Goal: Information Seeking & Learning: Learn about a topic

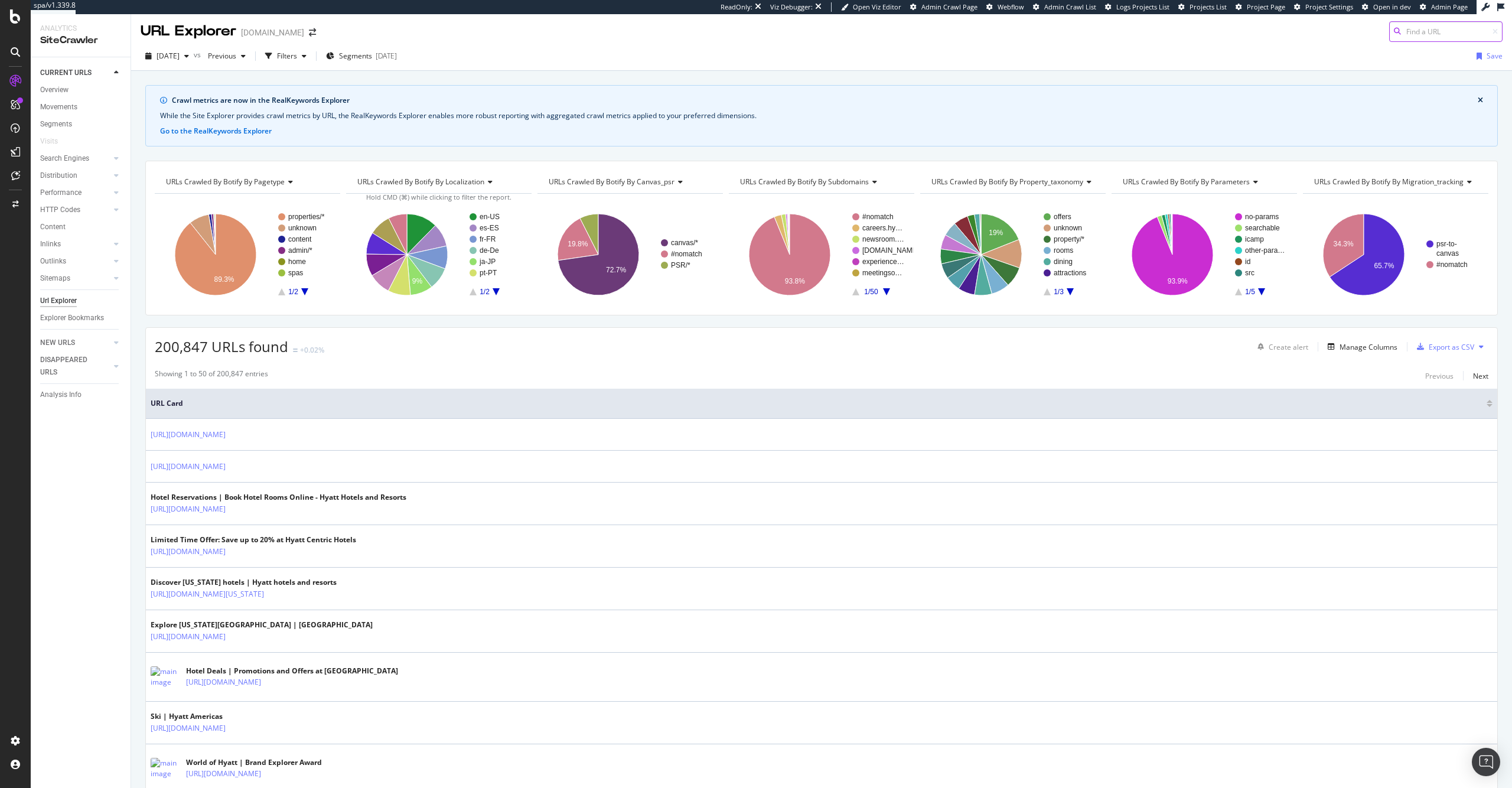
scroll to position [3, 0]
click at [66, 90] on div "Overview" at bounding box center [54, 90] width 28 height 13
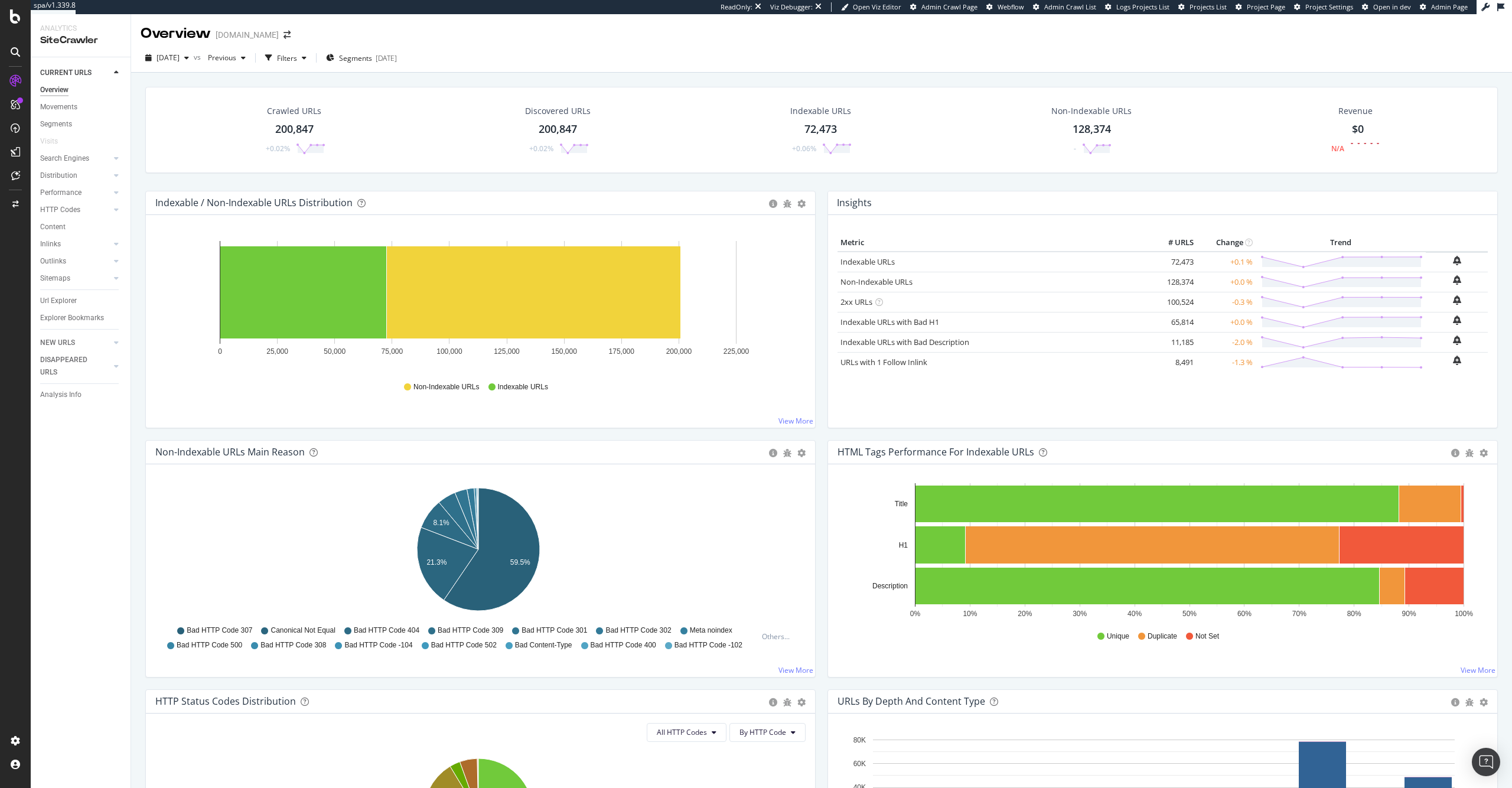
click at [293, 135] on div "200,847" at bounding box center [295, 129] width 38 height 15
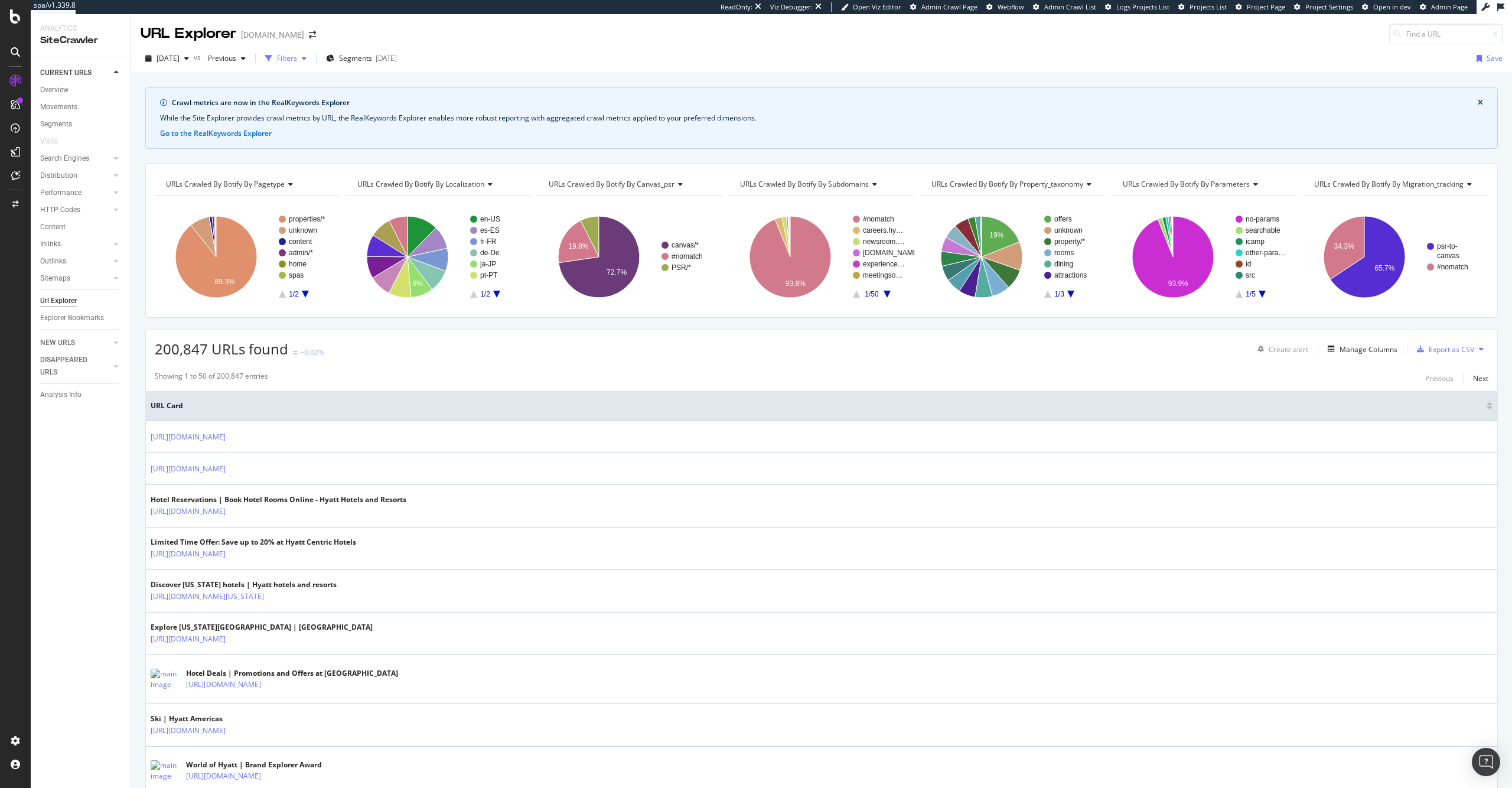
click at [297, 56] on div "Filters" at bounding box center [287, 58] width 20 height 10
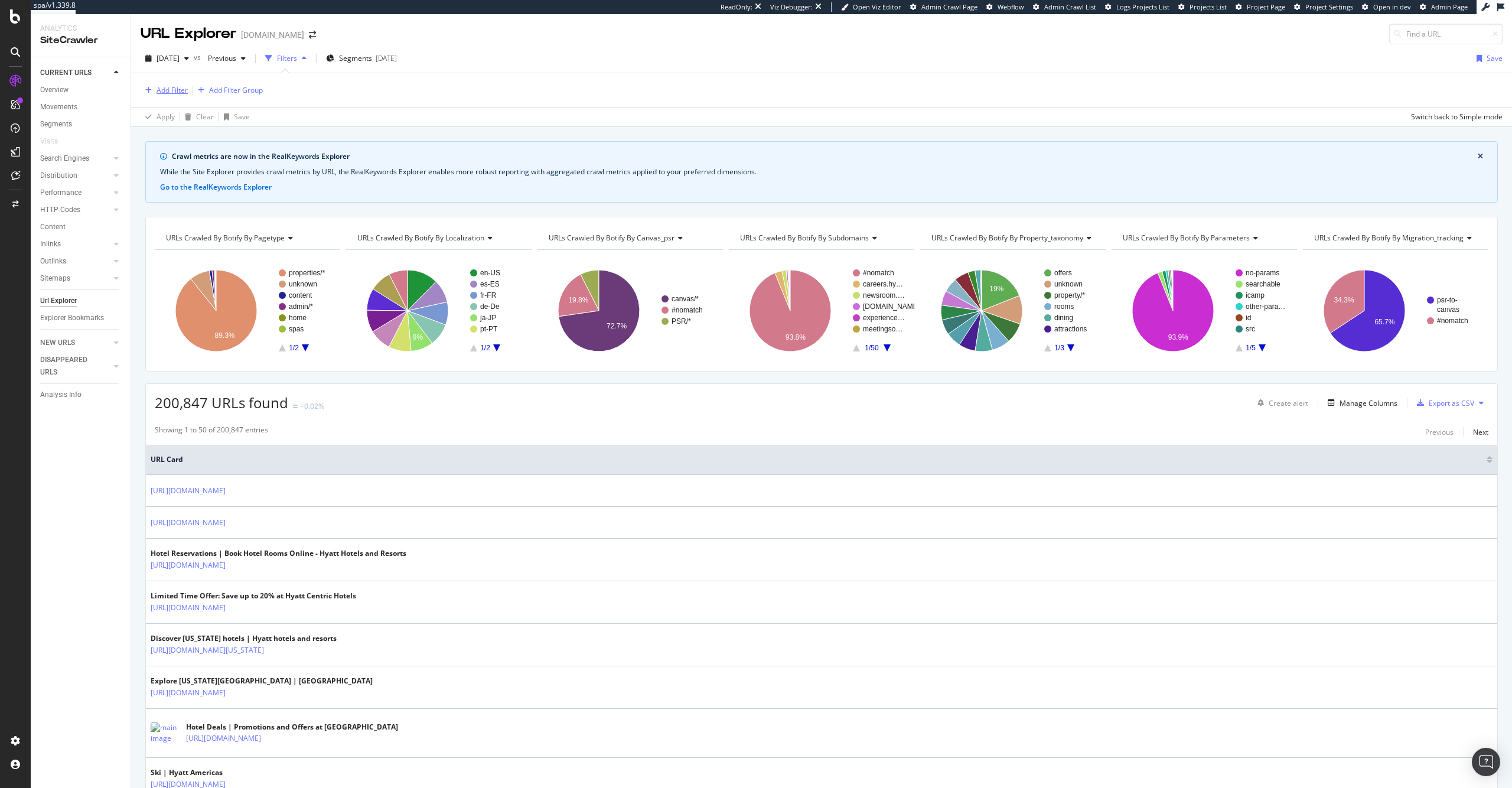
click at [142, 91] on div "button" at bounding box center [148, 90] width 16 height 7
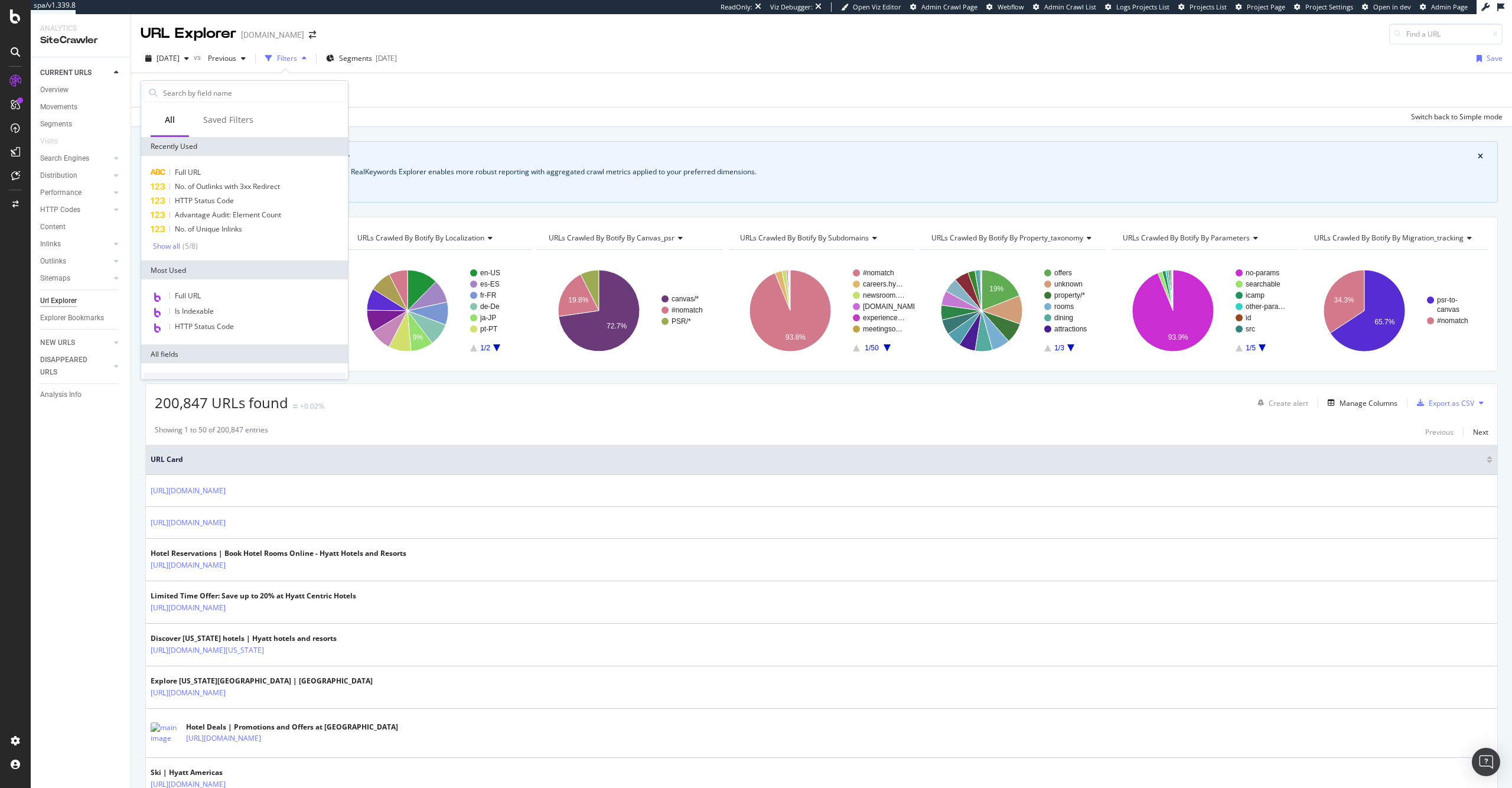
click at [190, 164] on div "Full URL No. of Outlinks with 3xx Redirect HTTP Status Code Advantage Audit: El…" at bounding box center [244, 209] width 207 height 105
click at [190, 168] on span "Full URL" at bounding box center [187, 172] width 26 height 10
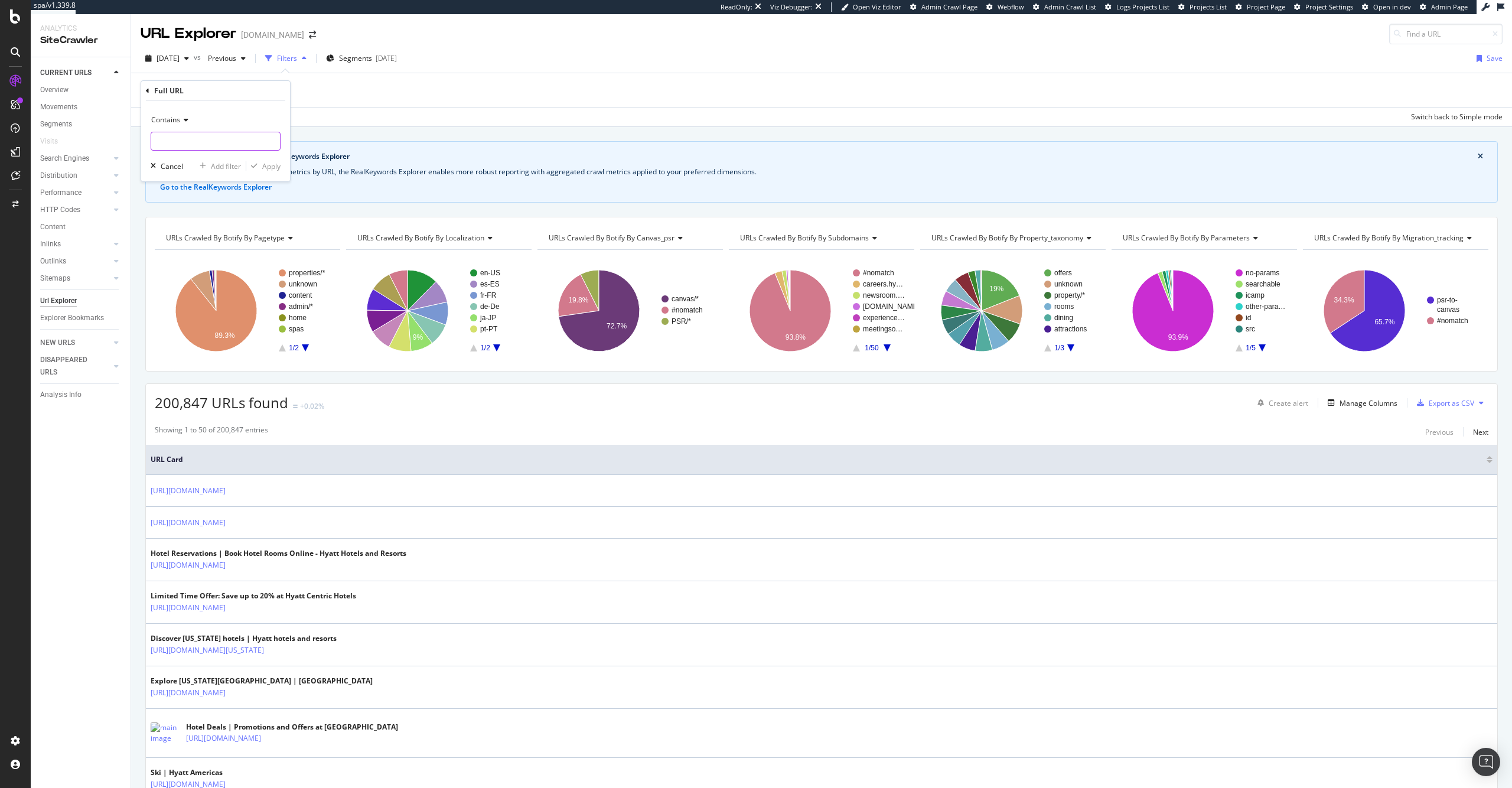
click at [246, 136] on input "text" at bounding box center [215, 141] width 129 height 19
click at [237, 138] on input "text" at bounding box center [215, 141] width 129 height 19
click at [233, 144] on input "text" at bounding box center [215, 141] width 129 height 19
type input "[DOMAIN_NAME]"
click at [273, 169] on div "Apply" at bounding box center [271, 166] width 19 height 10
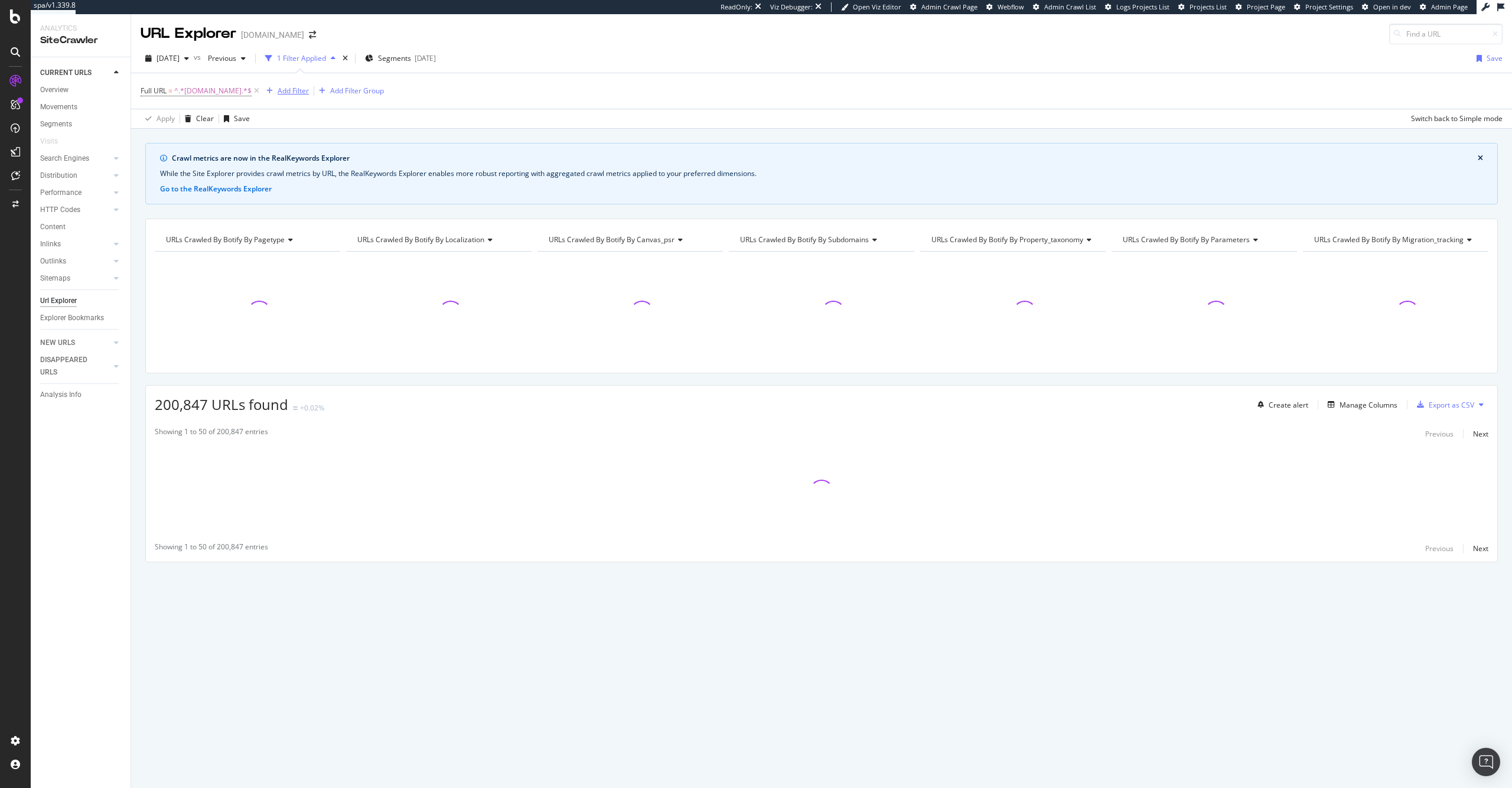
click at [293, 91] on div "Add Filter" at bounding box center [293, 90] width 31 height 10
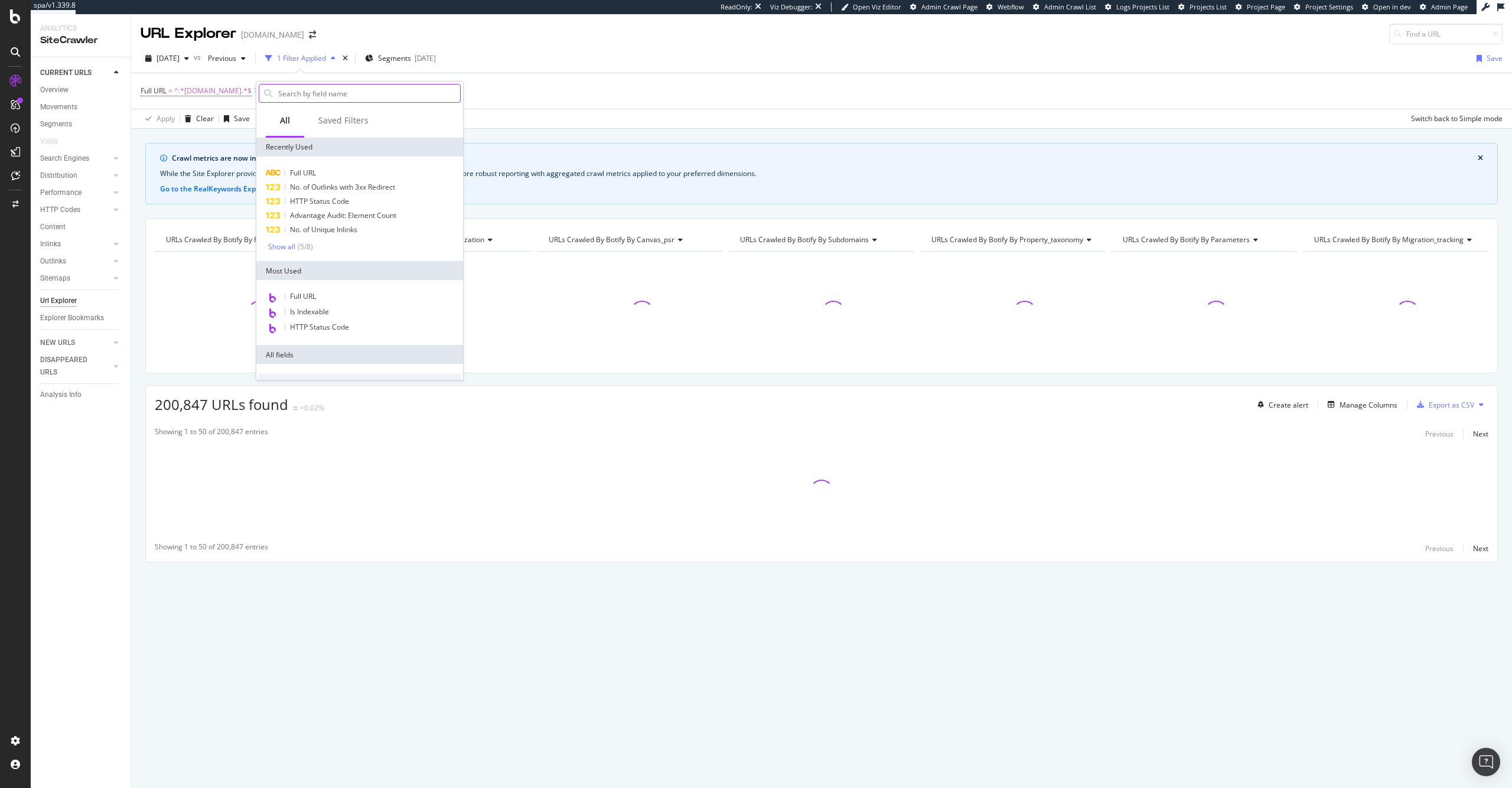
click at [305, 99] on input "text" at bounding box center [368, 93] width 183 height 18
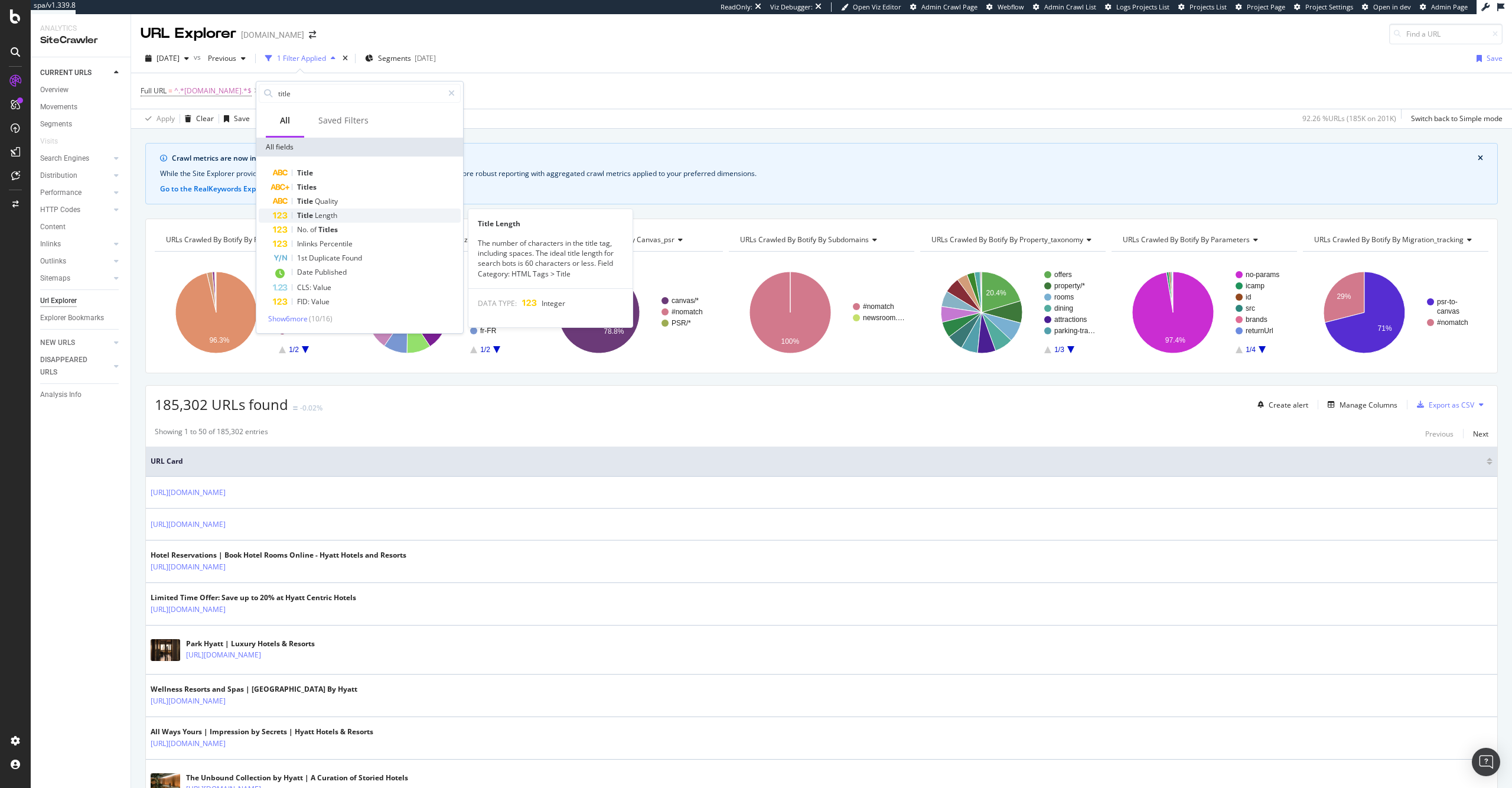
type input "title"
click at [393, 212] on div "Title Length" at bounding box center [367, 215] width 188 height 14
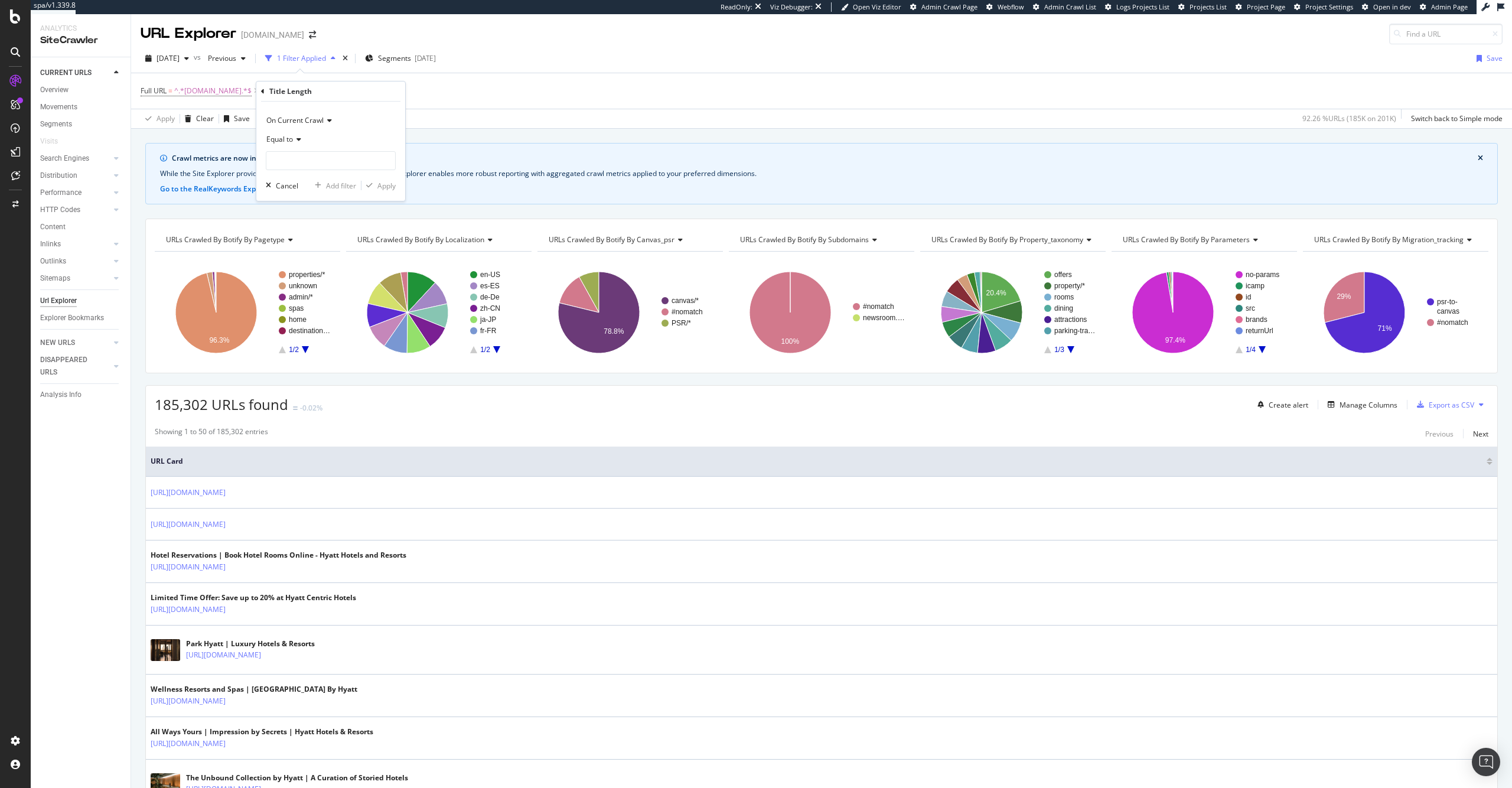
click at [287, 137] on span "Equal to" at bounding box center [279, 139] width 26 height 10
drag, startPoint x: 327, startPoint y: 193, endPoint x: 324, endPoint y: 179, distance: 14.3
click at [328, 193] on div "Less than" at bounding box center [332, 194] width 126 height 15
click at [320, 164] on input "number" at bounding box center [331, 160] width 130 height 19
click at [359, 164] on input "number" at bounding box center [331, 160] width 130 height 19
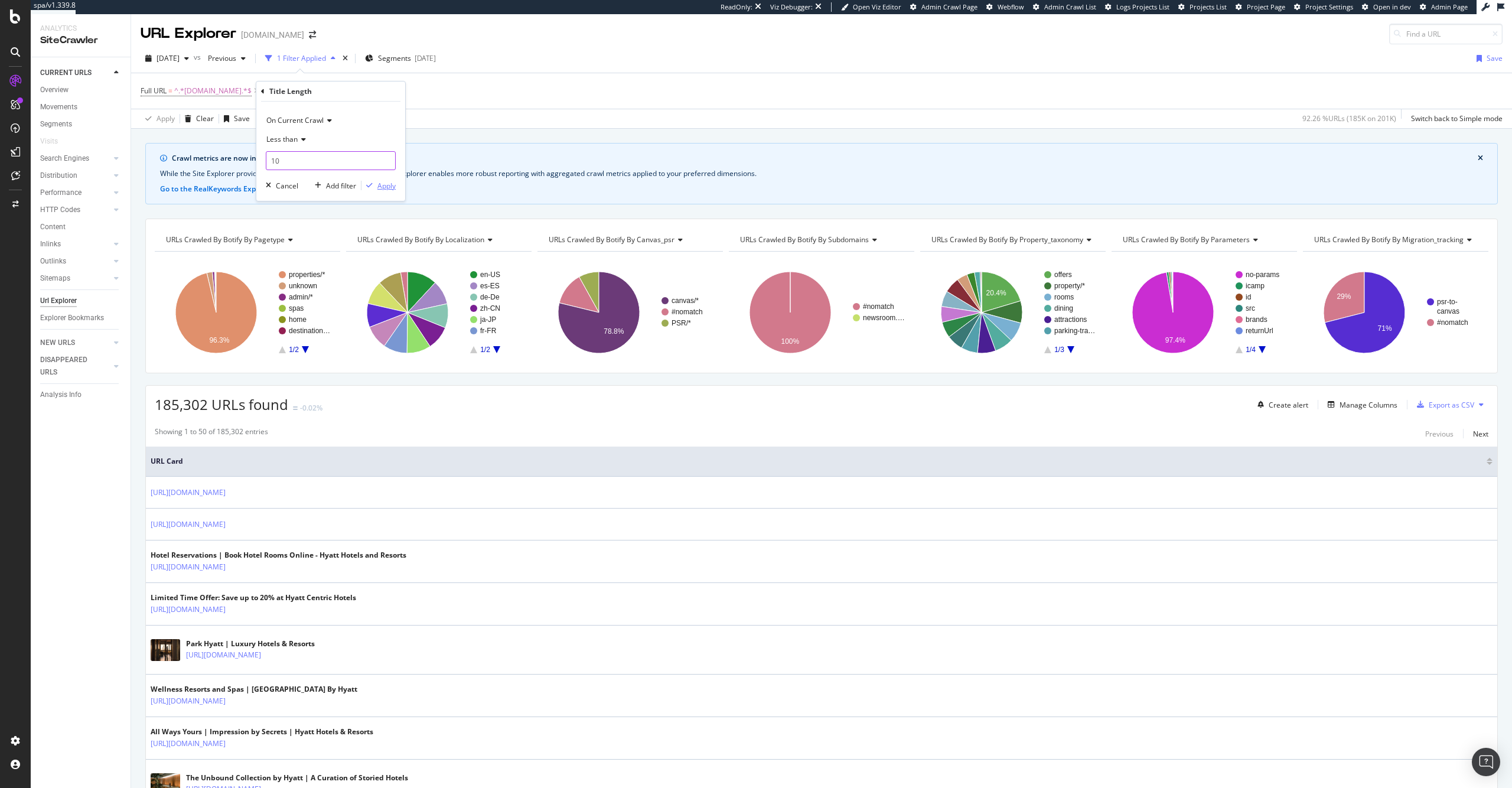
type input "10"
click at [384, 184] on div "Apply" at bounding box center [387, 185] width 19 height 10
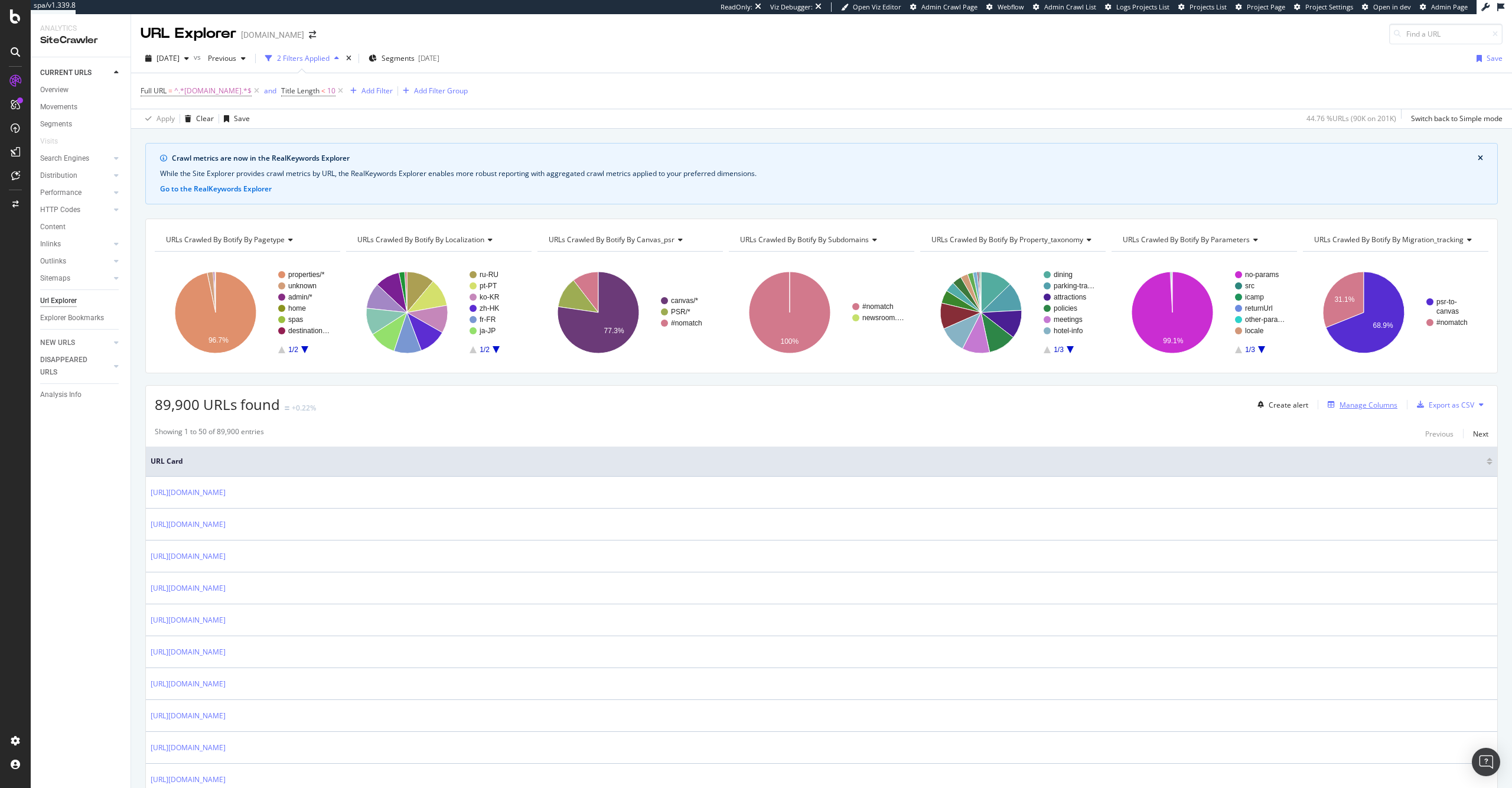
click at [1345, 410] on div "Manage Columns" at bounding box center [1360, 405] width 74 height 13
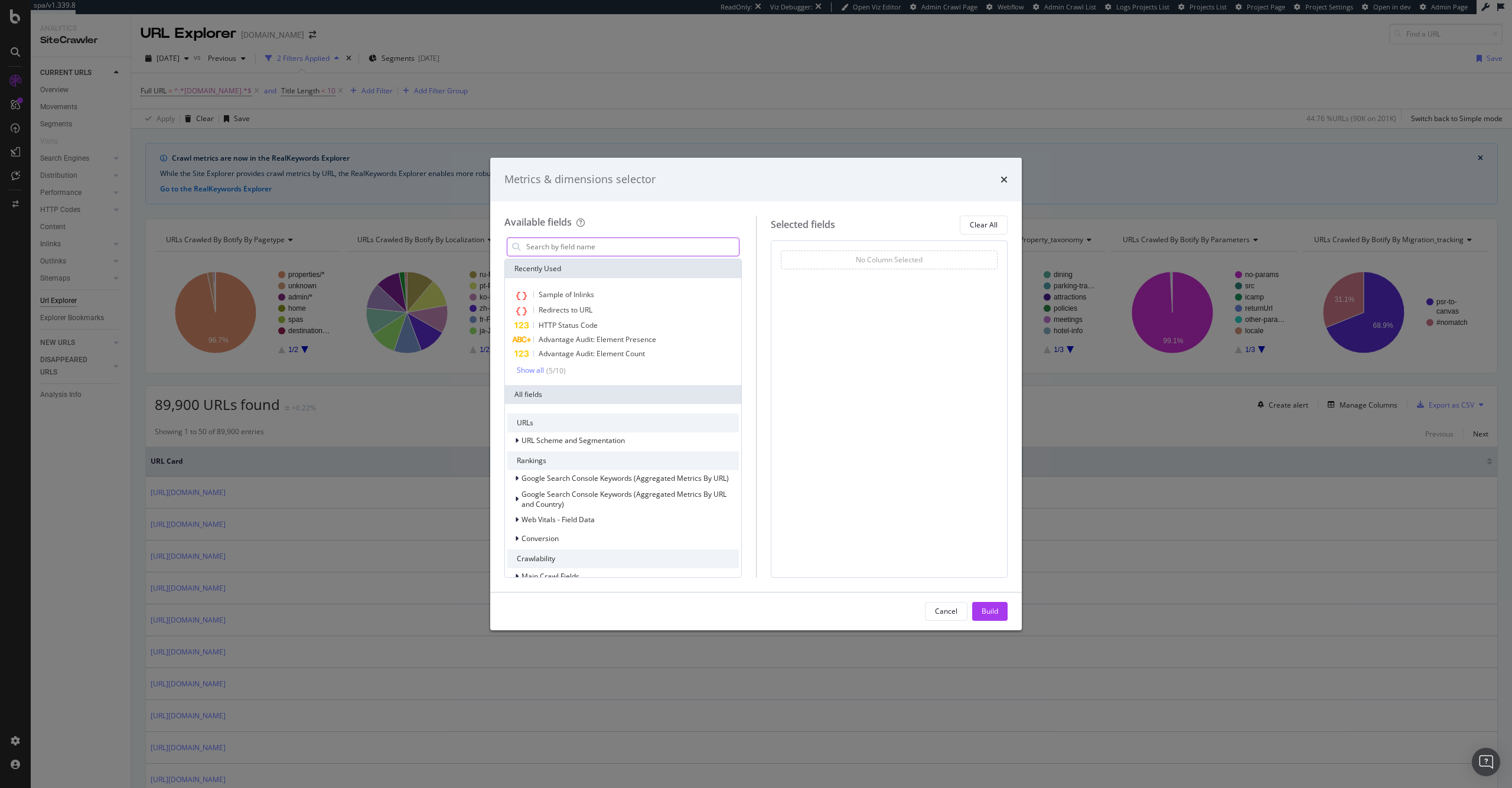
click at [659, 250] on input "modal" at bounding box center [632, 247] width 214 height 18
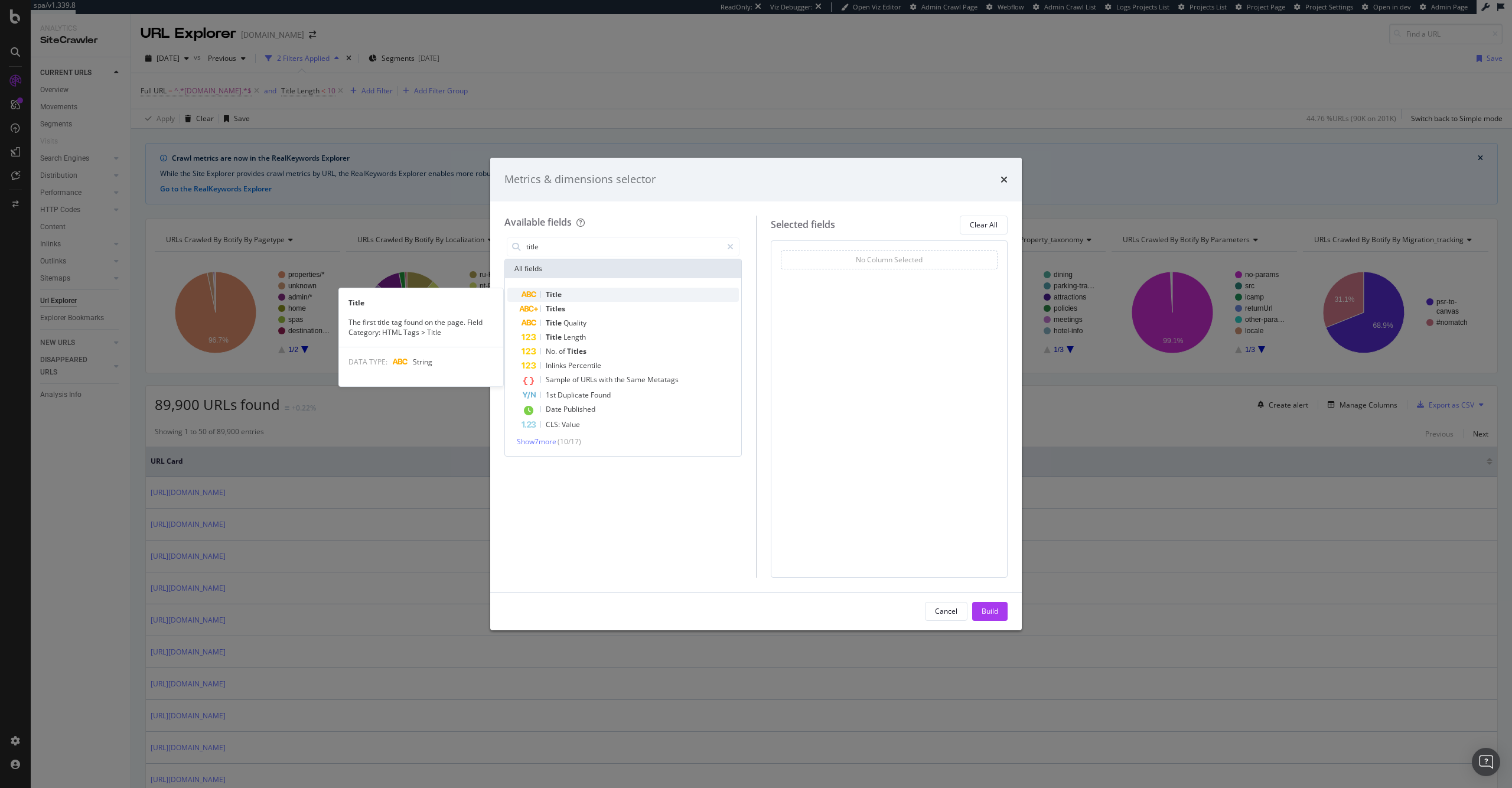
type input "title"
click at [654, 299] on div "Title" at bounding box center [630, 295] width 217 height 14
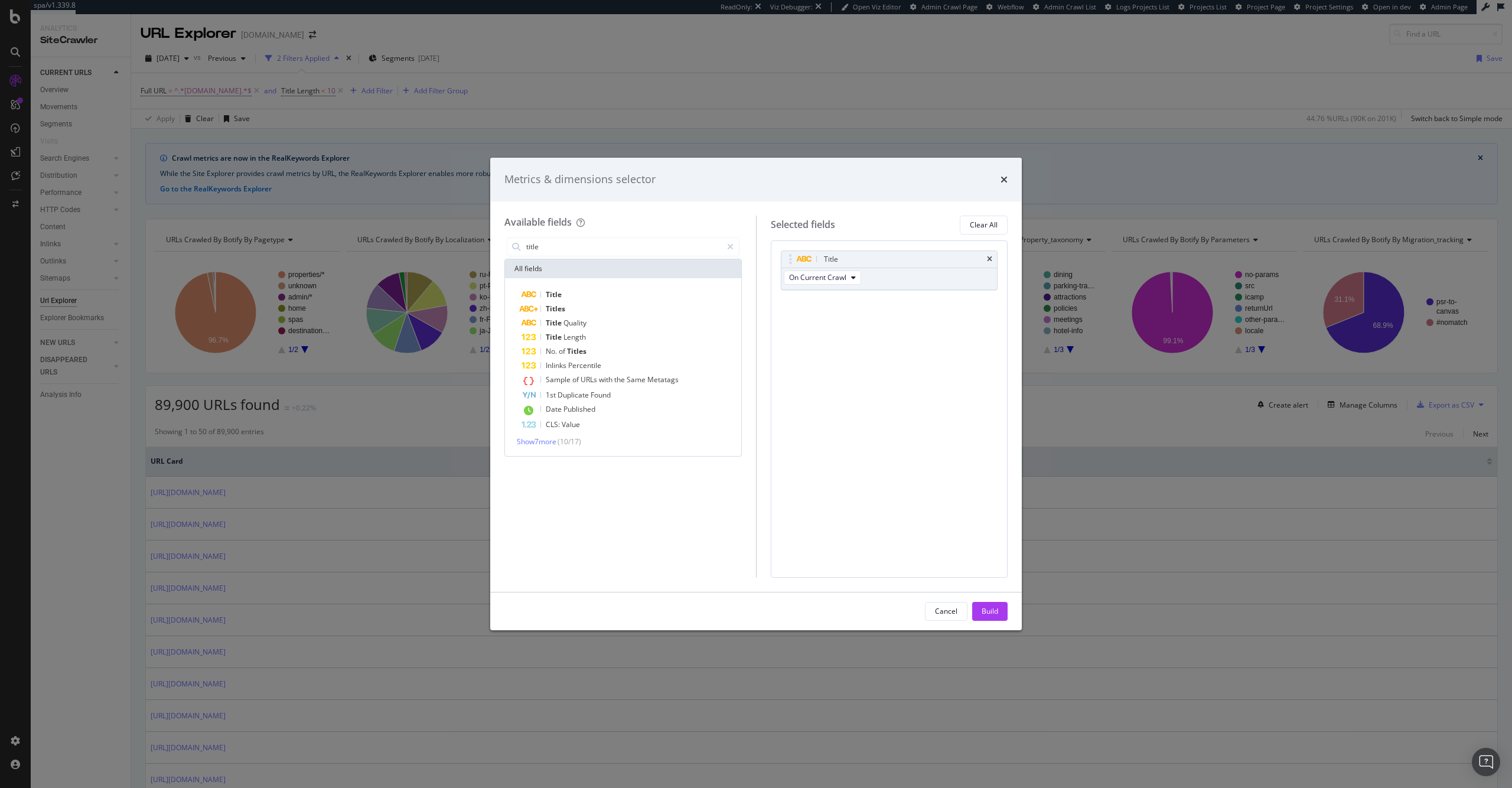
click at [987, 611] on div "Build" at bounding box center [990, 611] width 17 height 10
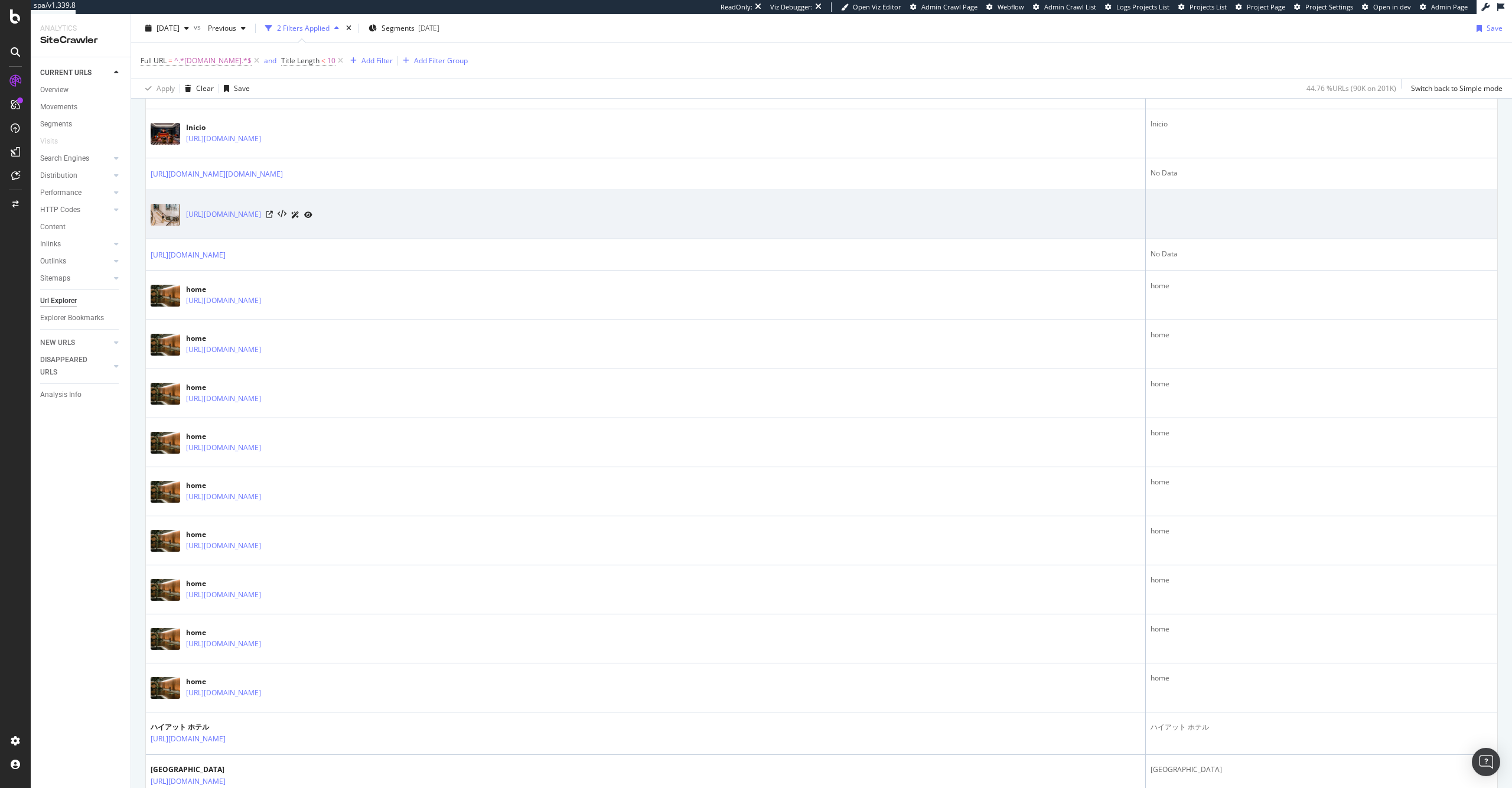
scroll to position [1584, 0]
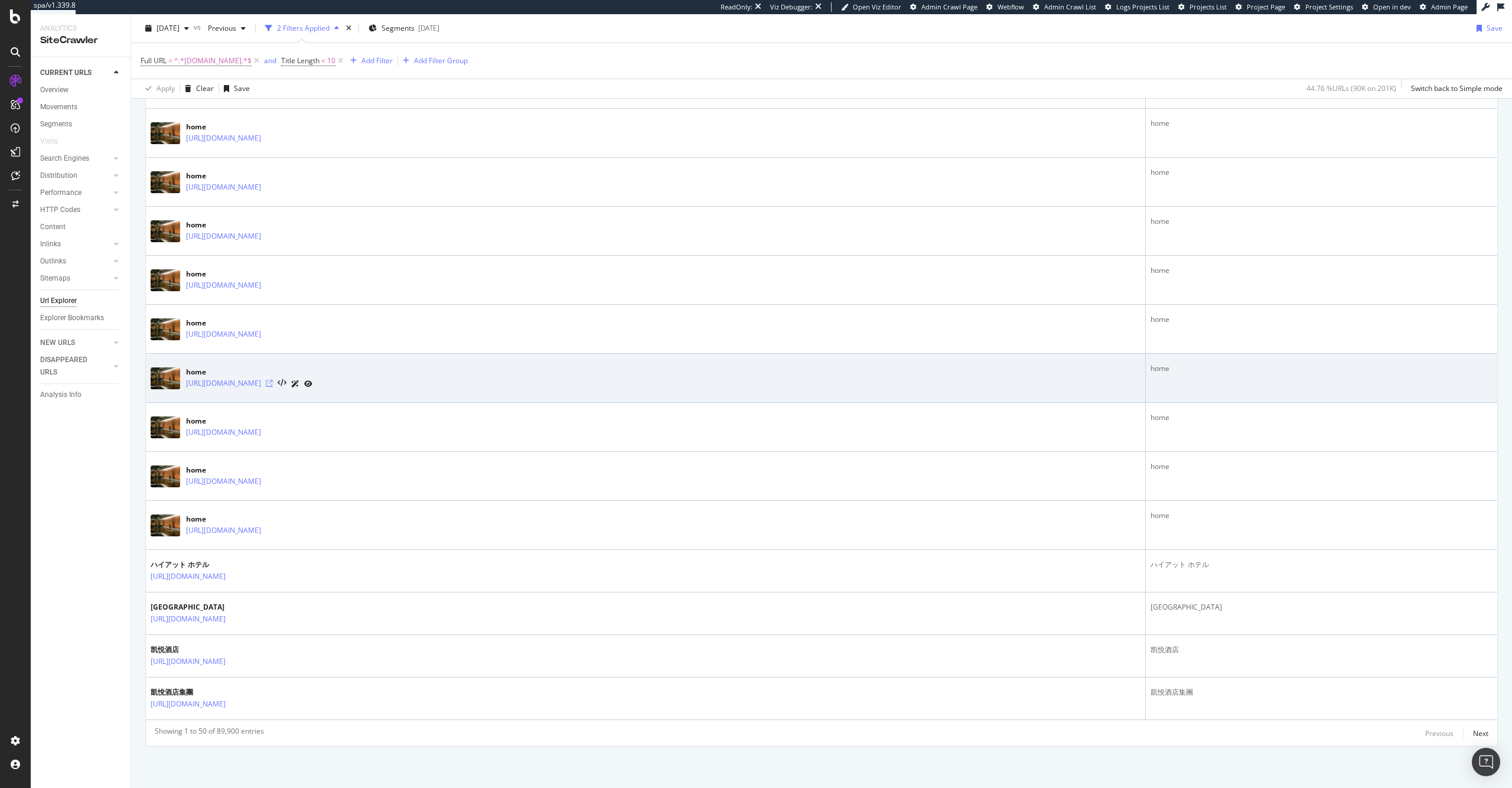
click at [273, 384] on icon at bounding box center [269, 383] width 7 height 7
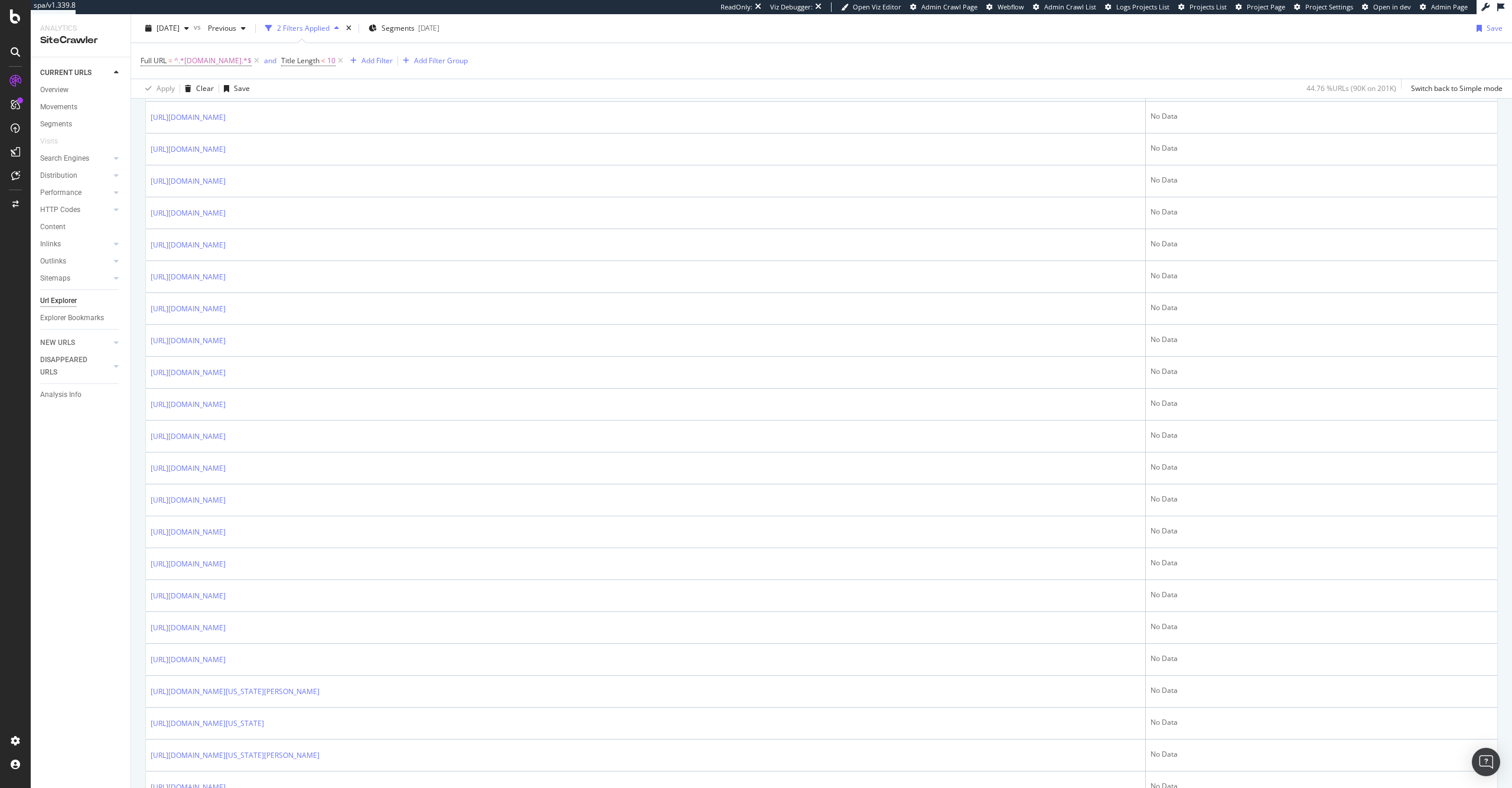
scroll to position [0, 0]
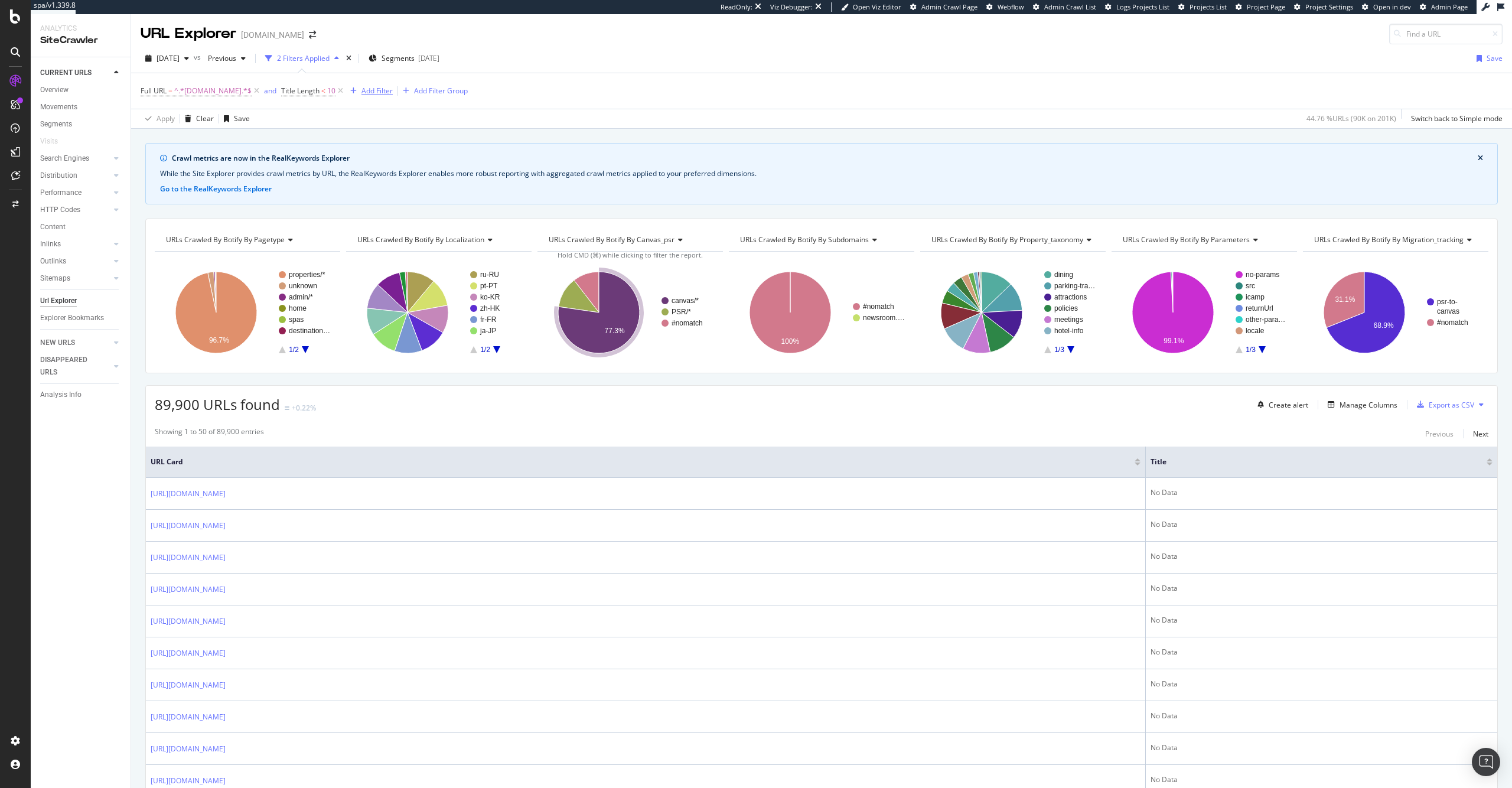
click at [369, 86] on div "Add Filter" at bounding box center [377, 90] width 31 height 10
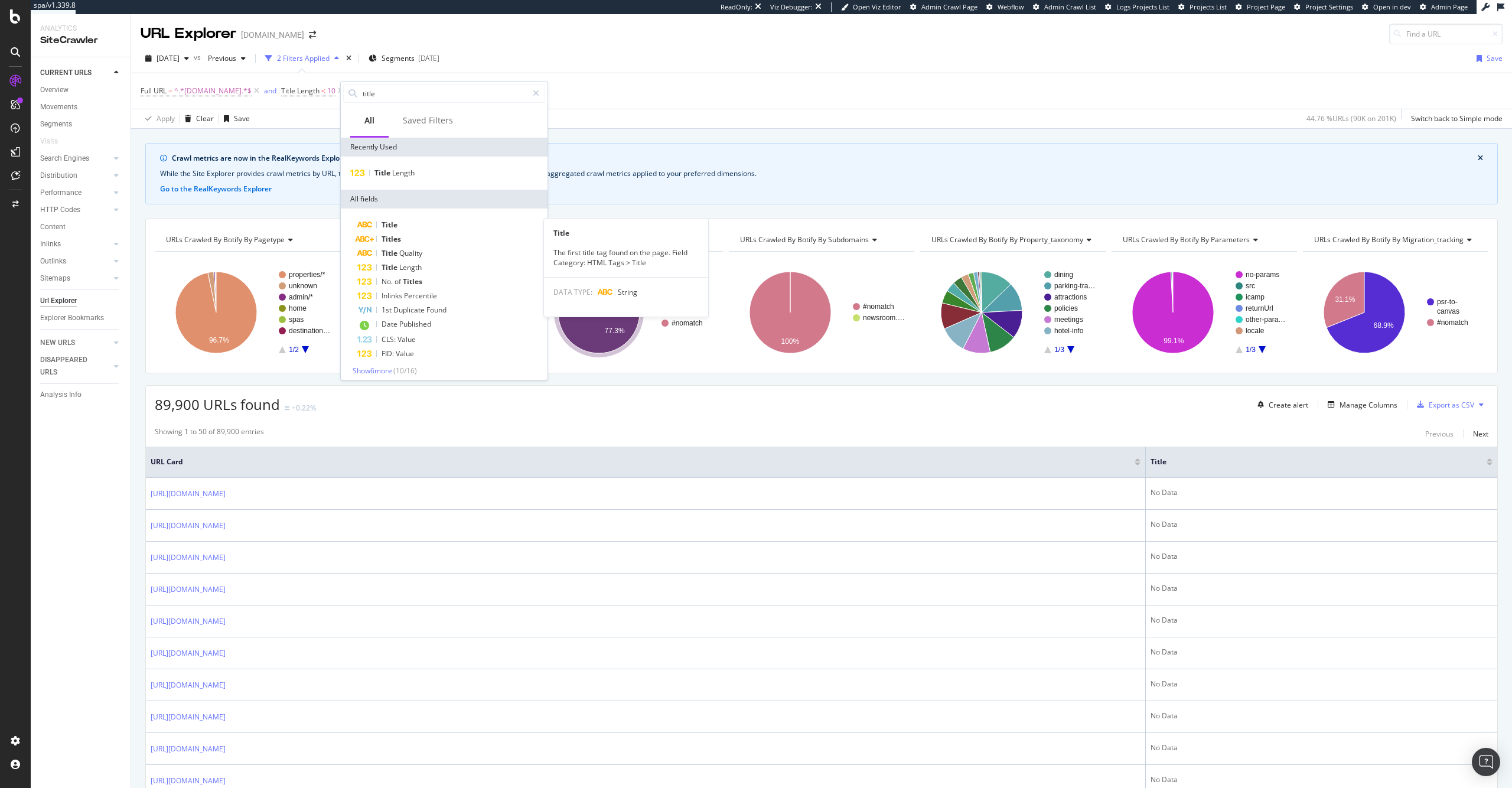
drag, startPoint x: 396, startPoint y: 219, endPoint x: 393, endPoint y: 236, distance: 17.3
click at [396, 219] on div "Title" at bounding box center [451, 224] width 188 height 14
